Goal: Task Accomplishment & Management: Manage account settings

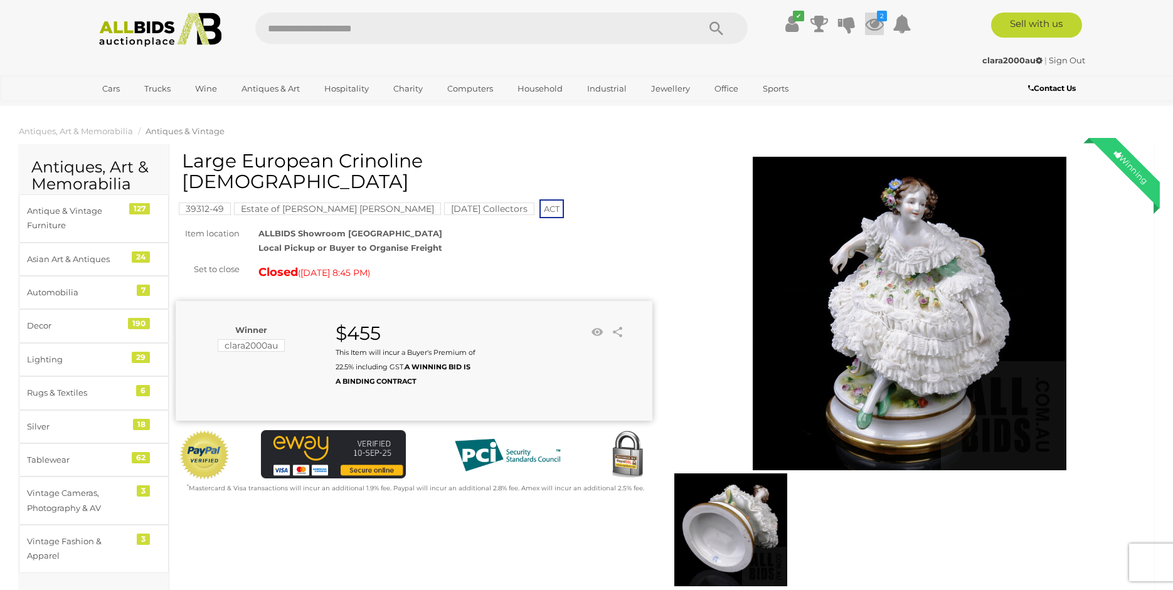
click at [875, 20] on icon at bounding box center [874, 24] width 19 height 23
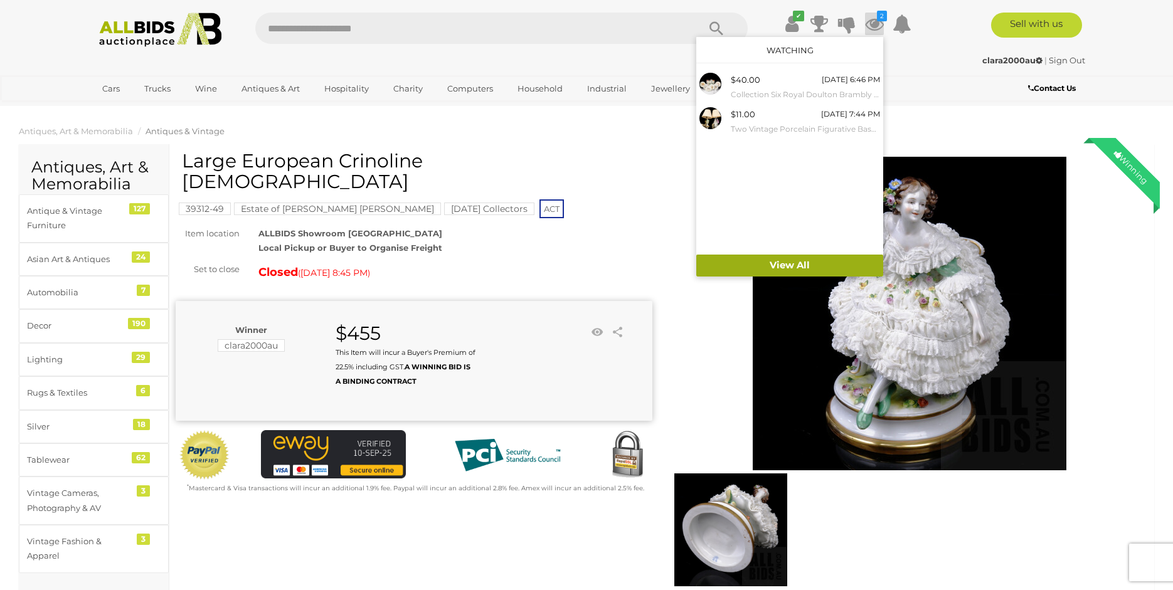
click at [790, 259] on link "View All" at bounding box center [789, 266] width 187 height 22
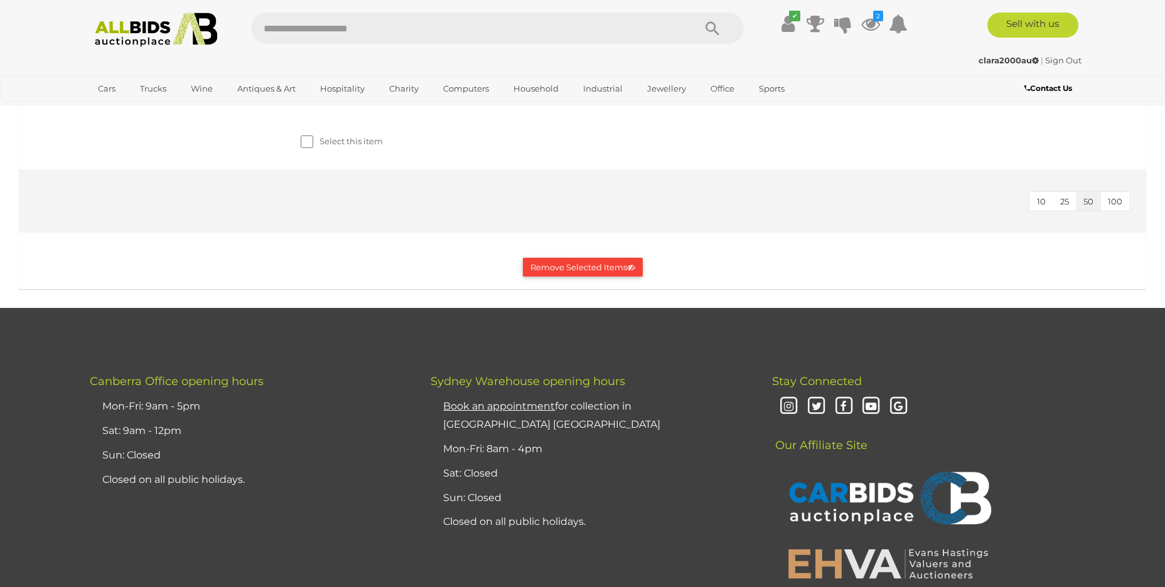
scroll to position [7965, 0]
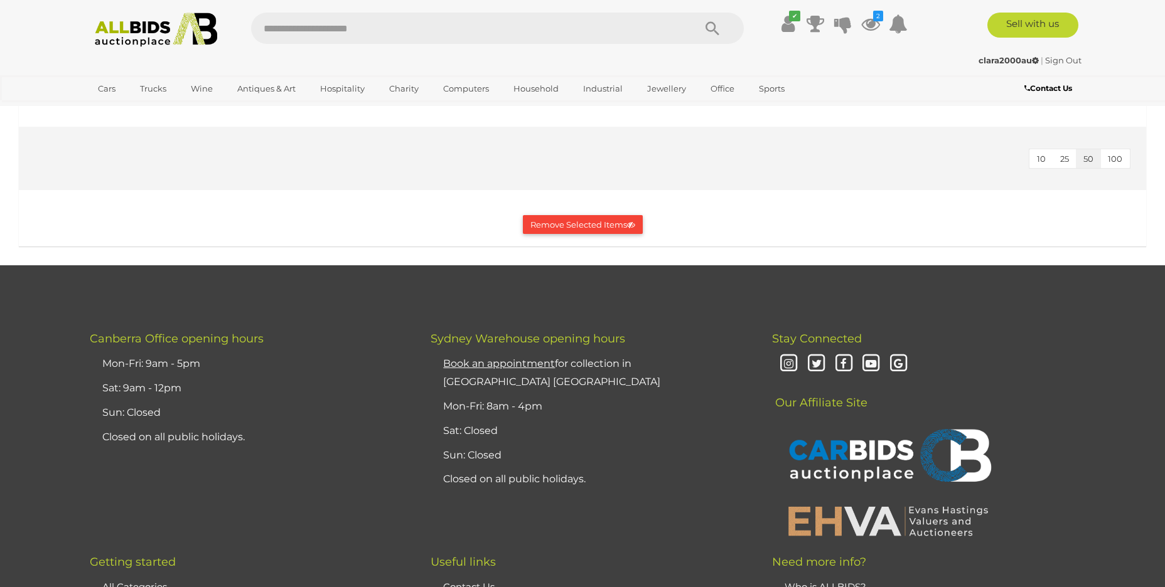
click at [548, 235] on button "Remove Selected Items" at bounding box center [583, 224] width 120 height 19
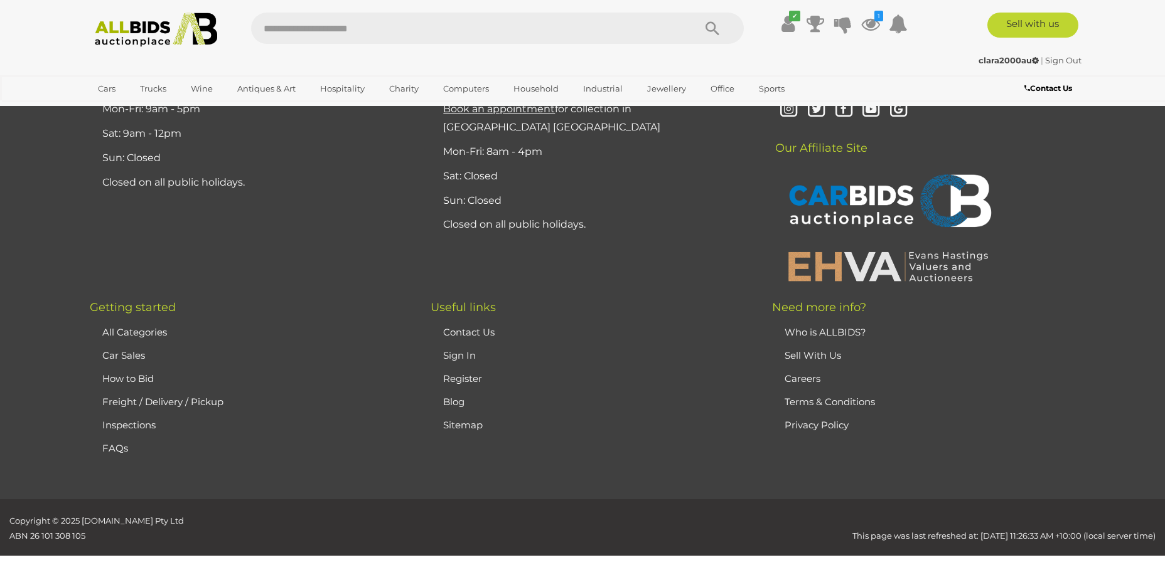
scroll to position [0, 0]
